Goal: Obtain resource: Download file/media

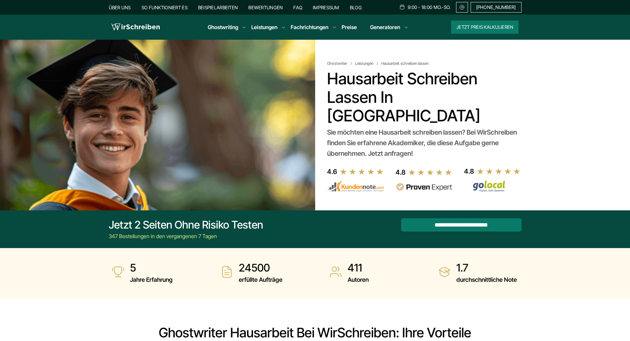
click at [120, 10] on link "Über uns" at bounding box center [120, 8] width 22 height 6
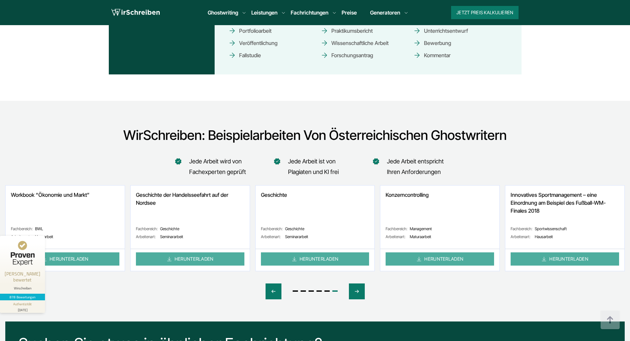
scroll to position [3216, 0]
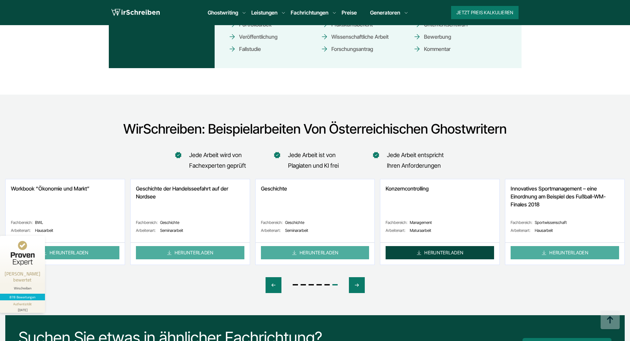
click at [432, 246] on link "HERUNTERLADEN" at bounding box center [439, 252] width 108 height 13
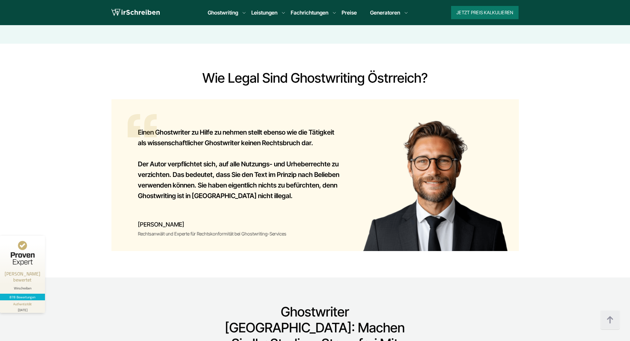
scroll to position [4477, 0]
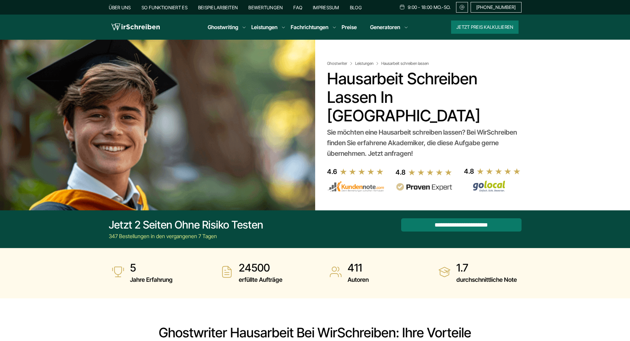
click at [115, 7] on link "Über uns" at bounding box center [120, 8] width 22 height 6
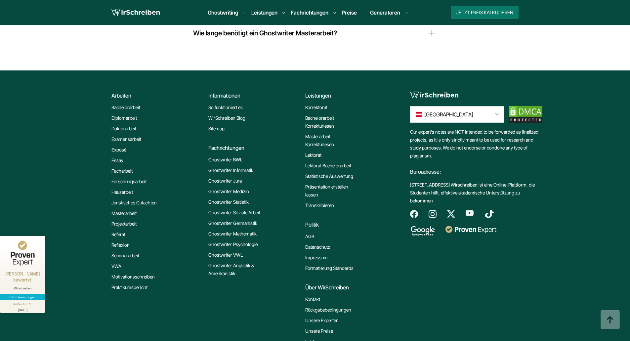
scroll to position [5564, 0]
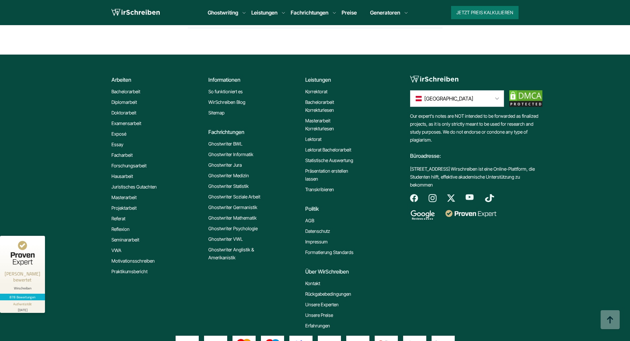
click at [314, 279] on link "Kontakt" at bounding box center [312, 283] width 15 height 8
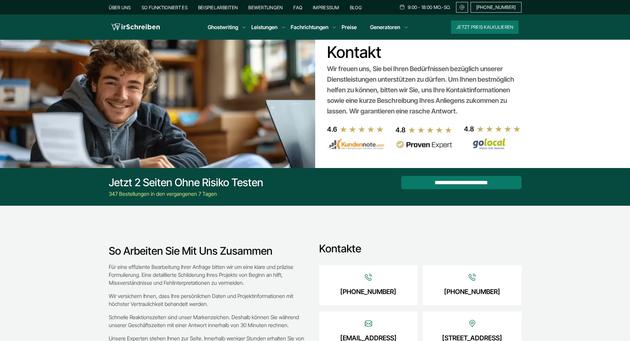
click at [211, 11] on div "Über uns So funktioniert es Beispielarbeiten Bewertungen FAQ Impressum Blog 9:0…" at bounding box center [315, 7] width 413 height 11
click at [213, 8] on link "Beispielarbeiten" at bounding box center [218, 8] width 40 height 6
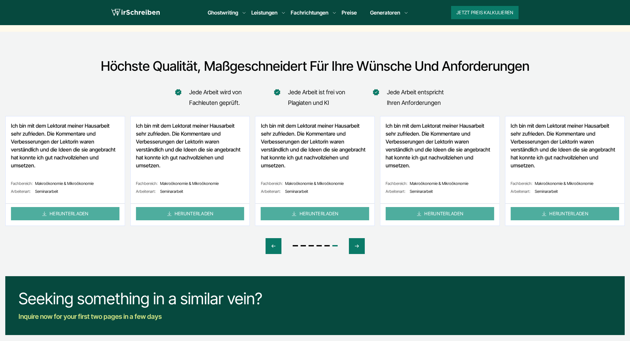
scroll to position [264, 0]
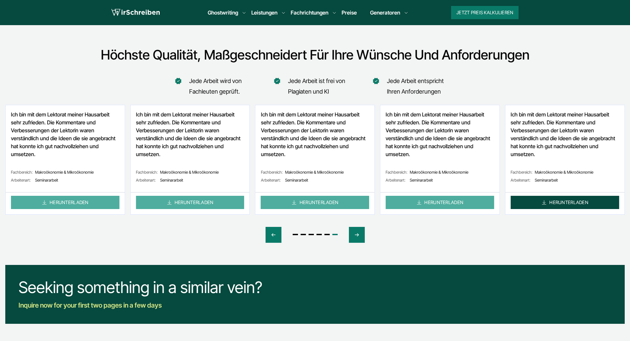
click at [569, 204] on link "HERUNTERLADEN" at bounding box center [564, 202] width 108 height 13
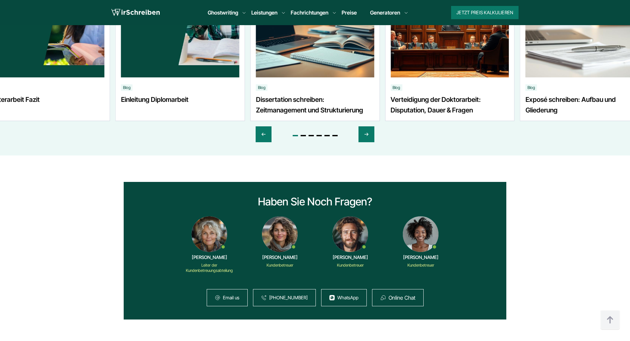
scroll to position [727, 0]
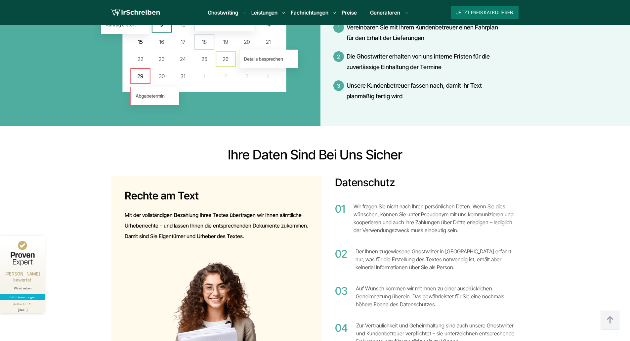
scroll to position [3944, 0]
